Goal: Navigation & Orientation: Go to known website

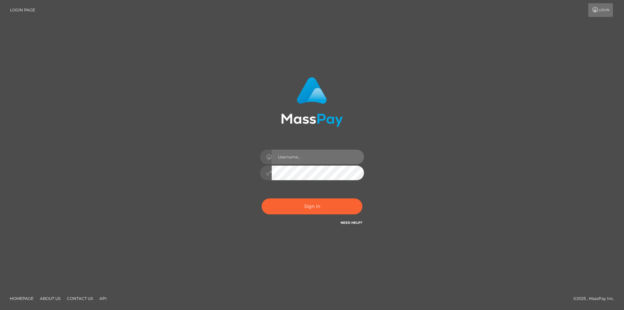
click at [295, 160] on input "text" at bounding box center [318, 157] width 92 height 15
click at [215, 182] on div "Sign in" at bounding box center [312, 154] width 371 height 165
click at [281, 150] on input "text" at bounding box center [318, 157] width 92 height 15
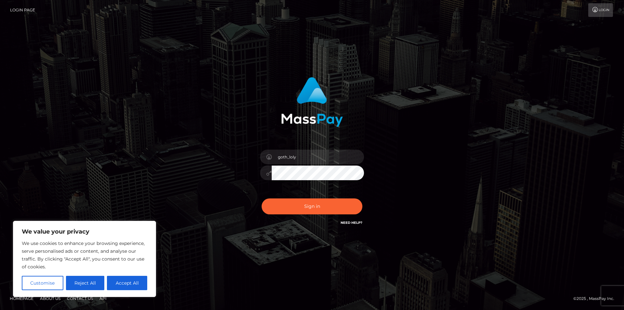
click at [210, 189] on div "goth_loly Sign in" at bounding box center [312, 154] width 371 height 165
click at [302, 180] on div "goth_loly" at bounding box center [312, 170] width 114 height 50
click at [299, 165] on div "goth_loly" at bounding box center [312, 170] width 114 height 50
type input "[EMAIL_ADDRESS][DOMAIN_NAME]"
click at [314, 204] on button "Sign in" at bounding box center [312, 206] width 101 height 16
